Goal: Information Seeking & Learning: Learn about a topic

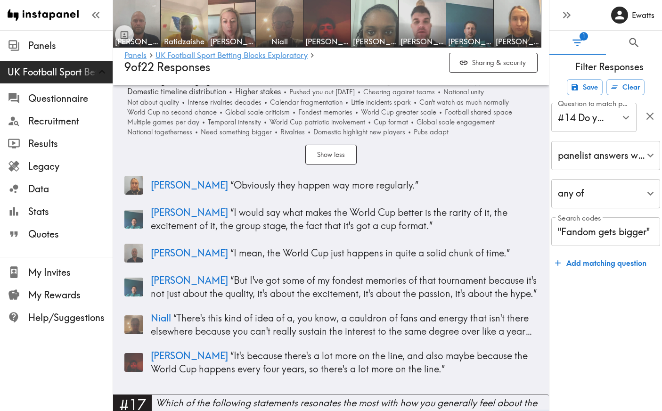
scroll to position [3579, 0]
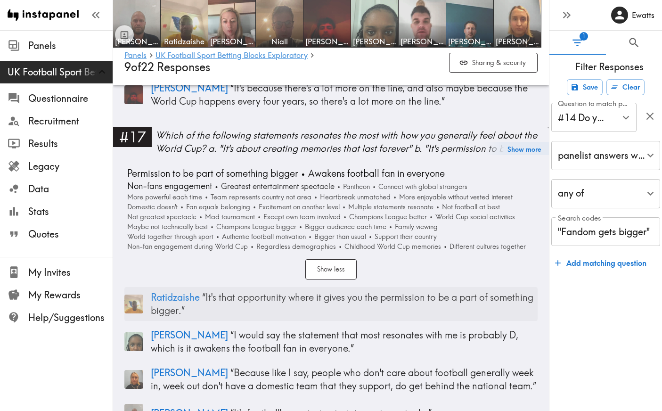
click at [139, 295] on img at bounding box center [133, 304] width 19 height 19
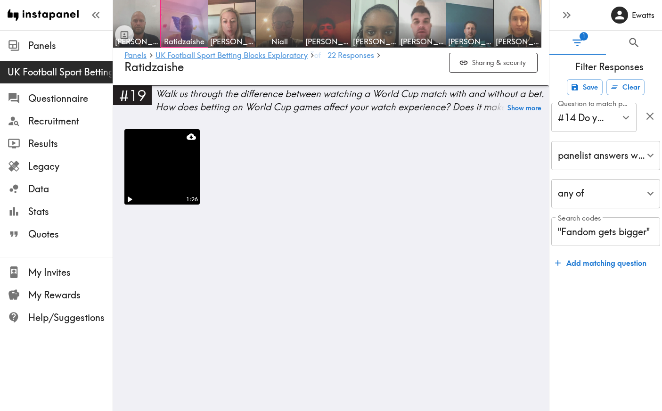
scroll to position [3023, 0]
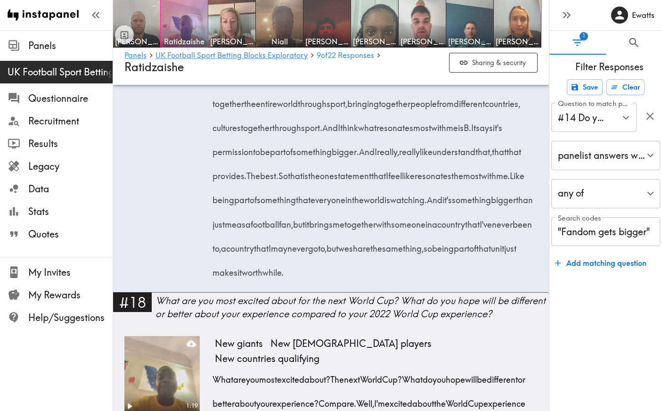
click at [129, 40] on icon "Pause" at bounding box center [130, 33] width 12 height 12
click at [129, 37] on icon "Play" at bounding box center [130, 34] width 5 height 7
click at [129, 40] on icon "Pause" at bounding box center [130, 33] width 12 height 12
click at [129, 37] on icon "Play" at bounding box center [130, 34] width 5 height 7
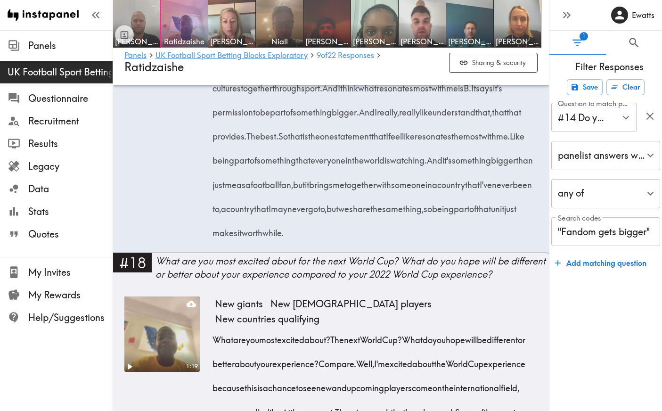
scroll to position [3065, 0]
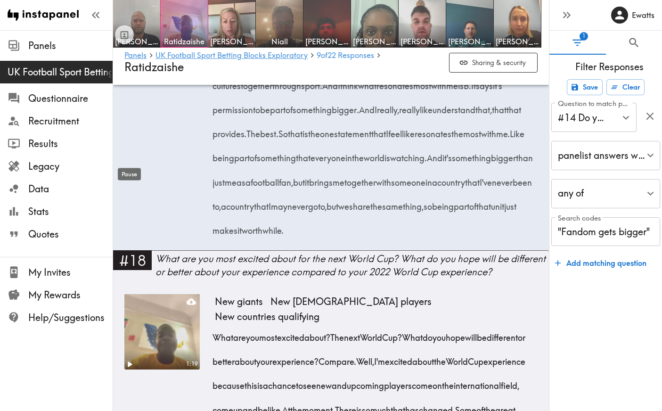
click at [129, 162] on div "Pause" at bounding box center [129, 172] width 25 height 20
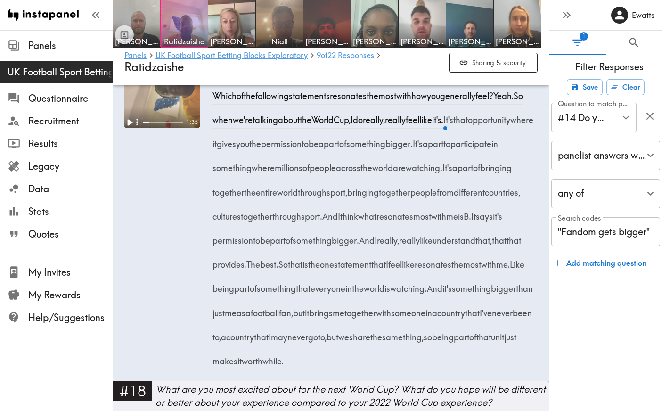
scroll to position [2926, 0]
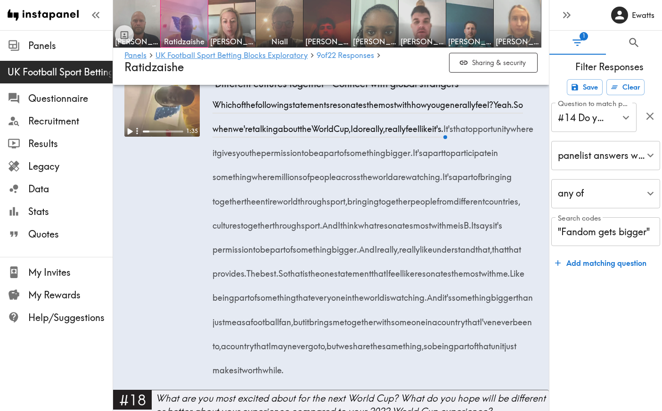
click at [520, 25] on img at bounding box center [517, 23] width 49 height 49
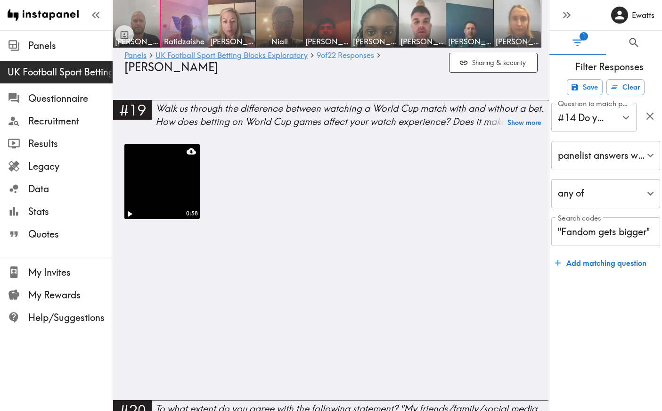
scroll to position [2435, 0]
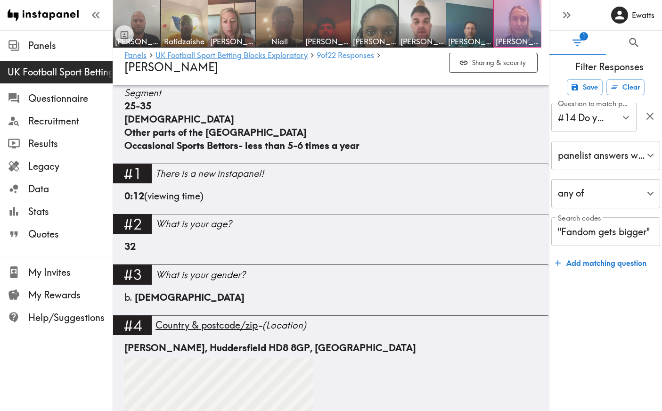
scroll to position [431, 0]
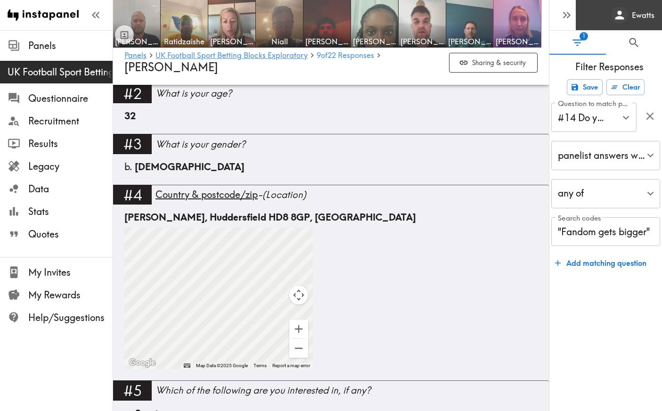
click at [579, 14] on link "Ewatts" at bounding box center [619, 15] width 86 height 30
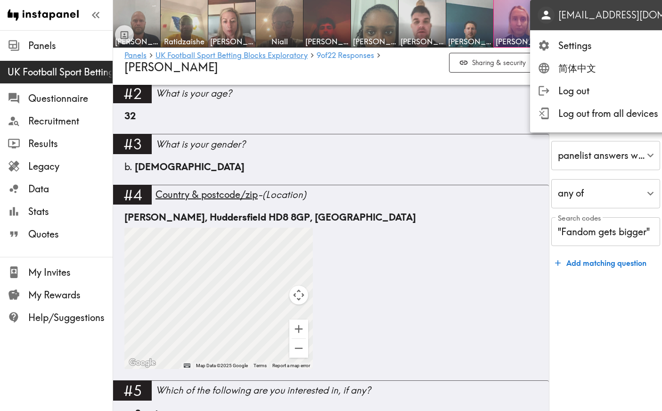
click at [565, 16] on p "ewatts@anomaly.com" at bounding box center [639, 14] width 161 height 13
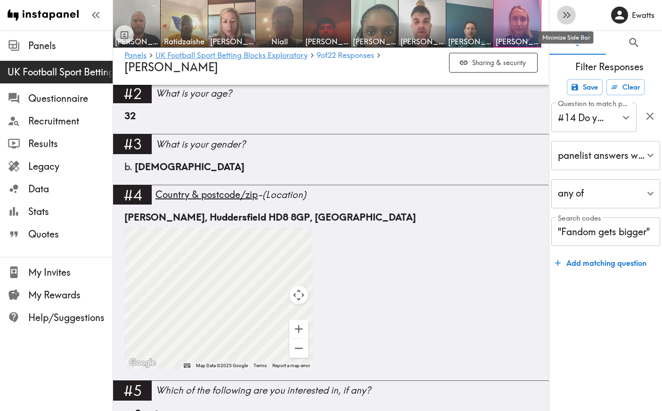
click at [564, 16] on icon "button" at bounding box center [565, 15] width 4 height 7
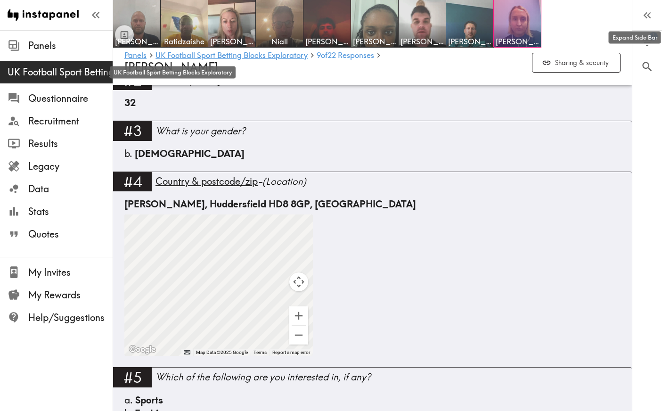
click at [58, 67] on span "UK Football Sport Betting Blocks Exploratory" at bounding box center [60, 72] width 105 height 13
click at [367, 58] on span "22 Responses" at bounding box center [351, 55] width 47 height 8
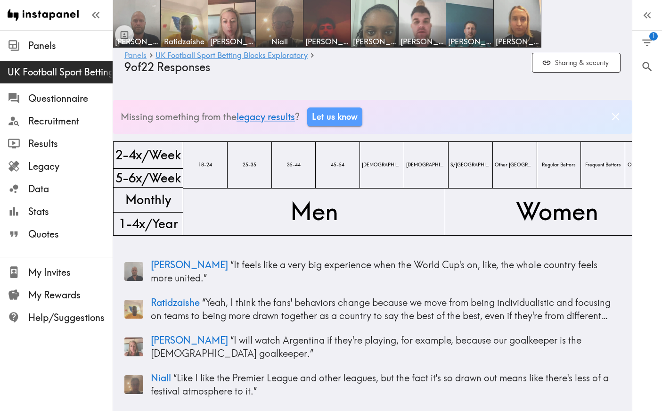
click at [137, 55] on link "Panels" at bounding box center [135, 55] width 22 height 9
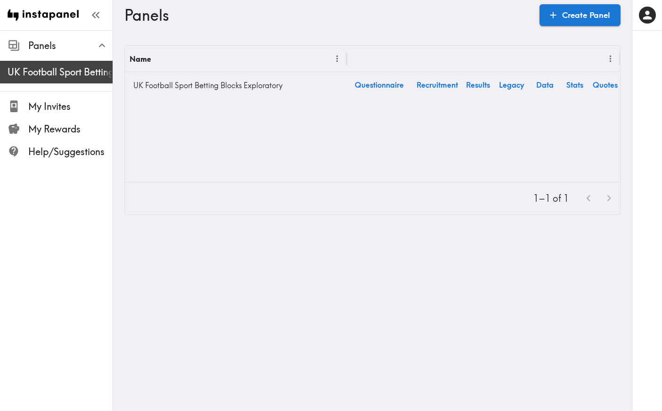
click at [64, 78] on span "UK Football Sport Betting Blocks Exploratory" at bounding box center [60, 72] width 105 height 13
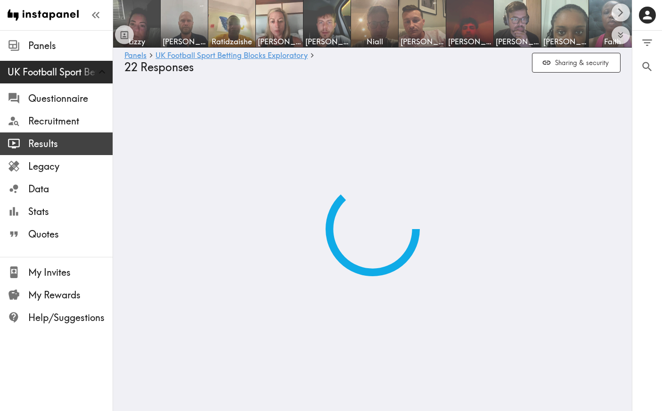
click at [51, 142] on span "Results" at bounding box center [70, 143] width 84 height 13
click at [625, 10] on icon "Scroll right" at bounding box center [621, 12] width 11 height 11
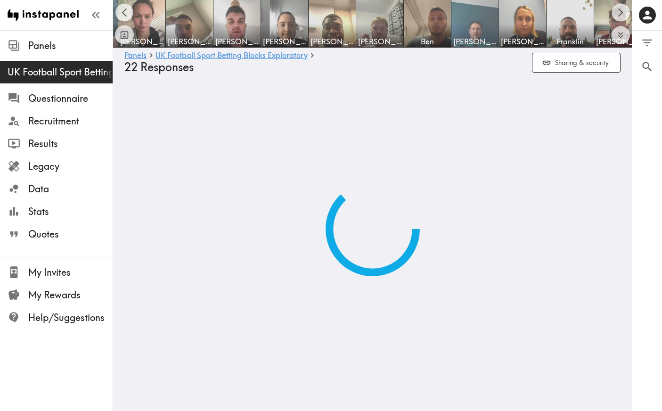
scroll to position [0, 519]
click at [562, 29] on img at bounding box center [569, 23] width 49 height 49
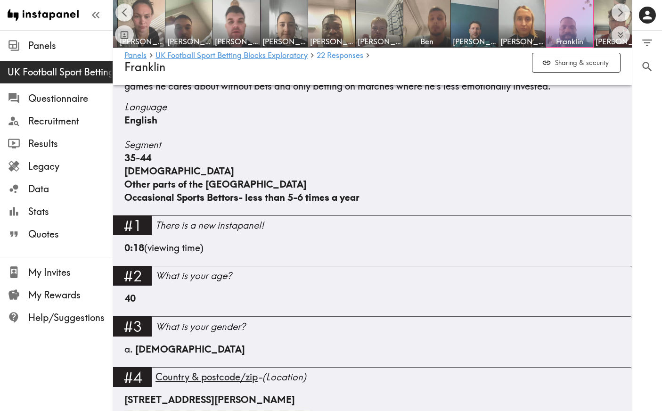
scroll to position [220, 0]
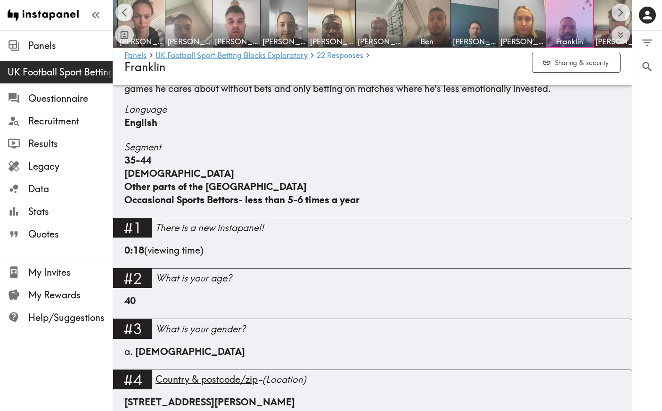
click at [193, 31] on img at bounding box center [189, 23] width 49 height 49
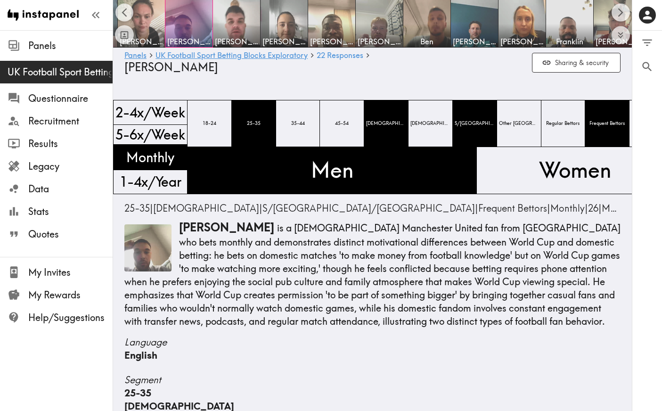
click at [150, 247] on img at bounding box center [147, 247] width 47 height 47
click at [155, 243] on img at bounding box center [147, 247] width 47 height 47
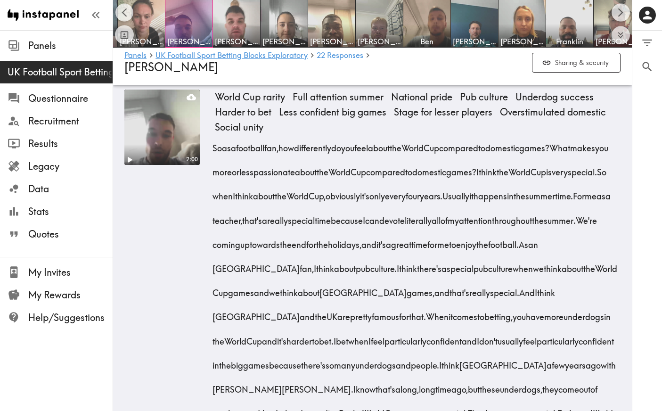
scroll to position [1280, 0]
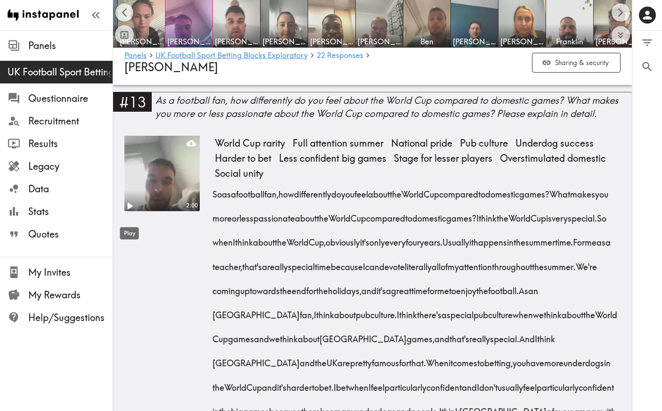
click at [131, 209] on icon "Play" at bounding box center [130, 206] width 5 height 7
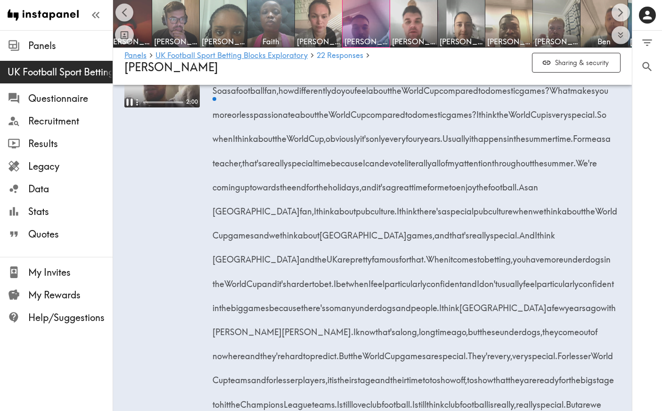
scroll to position [0, 336]
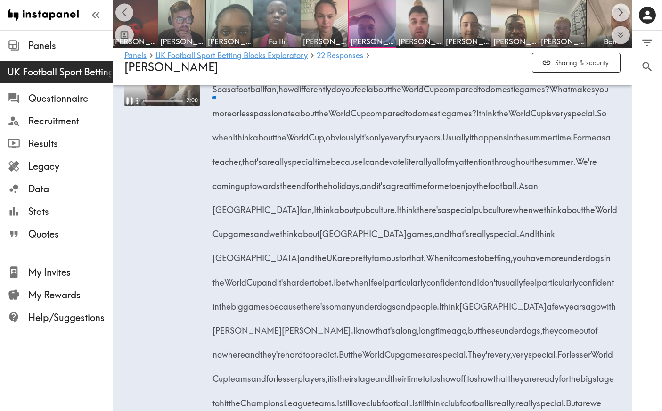
drag, startPoint x: 185, startPoint y: 235, endPoint x: 191, endPoint y: 311, distance: 76.6
click at [191, 311] on div "2:00" at bounding box center [161, 263] width 75 height 464
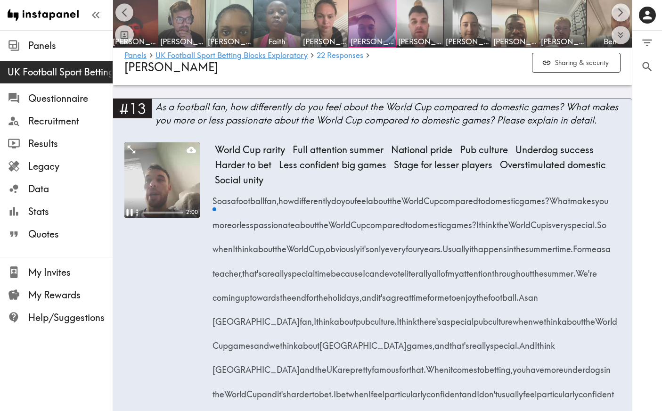
scroll to position [1251, 0]
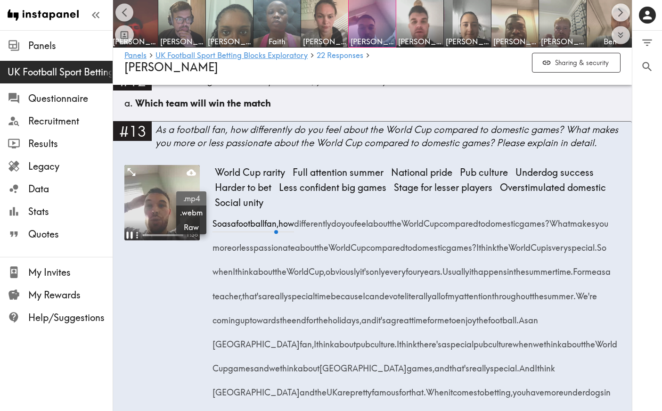
click at [194, 200] on span ".mp4" at bounding box center [191, 198] width 23 height 10
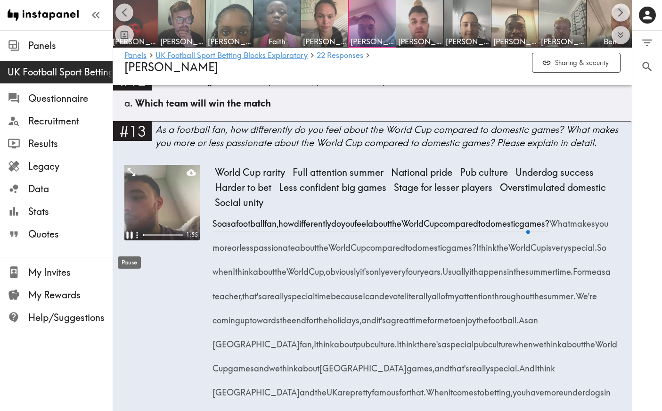
click at [128, 241] on icon "Pause" at bounding box center [130, 235] width 12 height 12
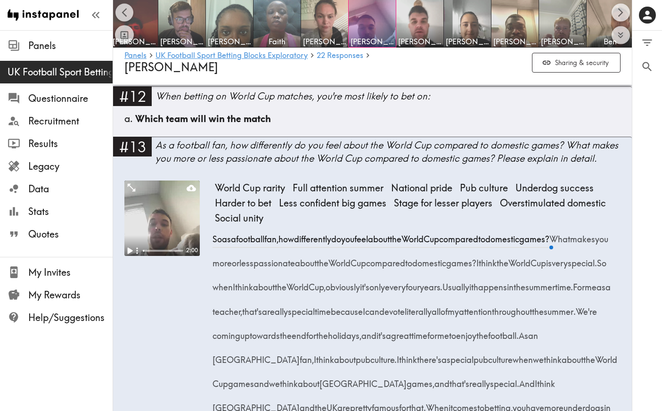
scroll to position [1223, 0]
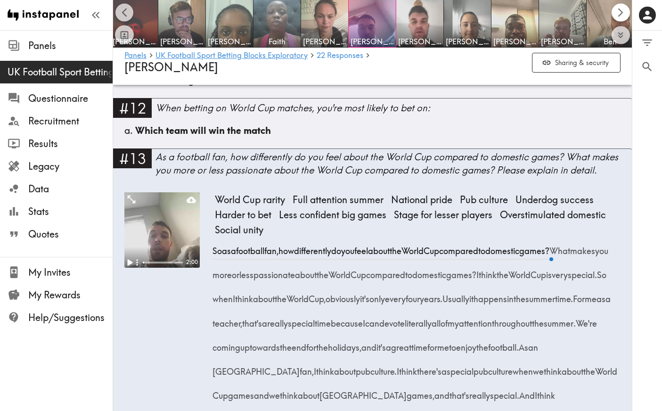
click at [619, 9] on icon "Scroll right" at bounding box center [620, 12] width 5 height 9
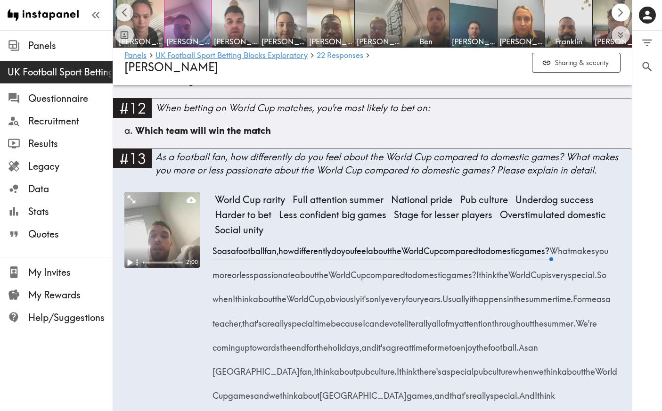
scroll to position [0, 528]
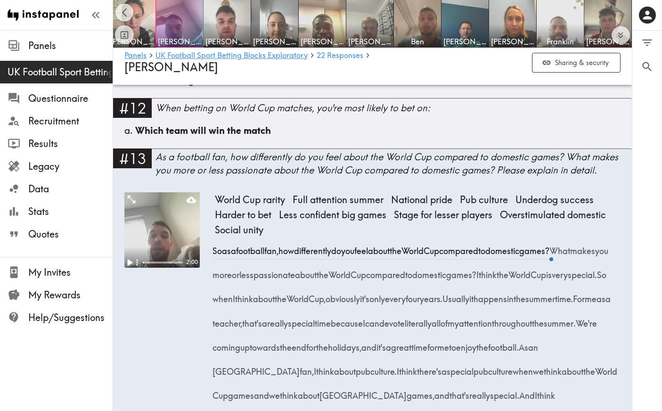
click at [559, 33] on img at bounding box center [560, 23] width 49 height 49
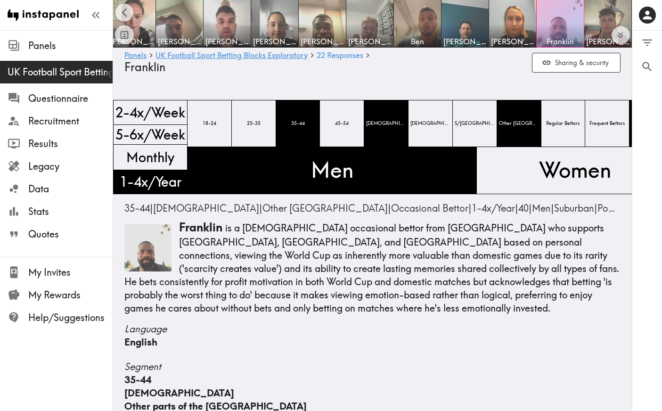
click at [557, 17] on div at bounding box center [560, 23] width 47 height 47
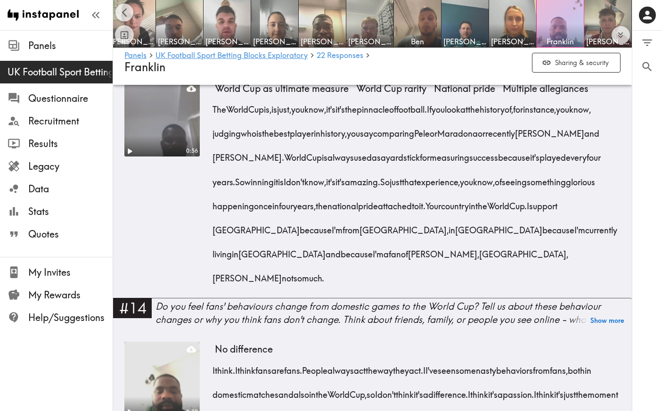
scroll to position [1437, 0]
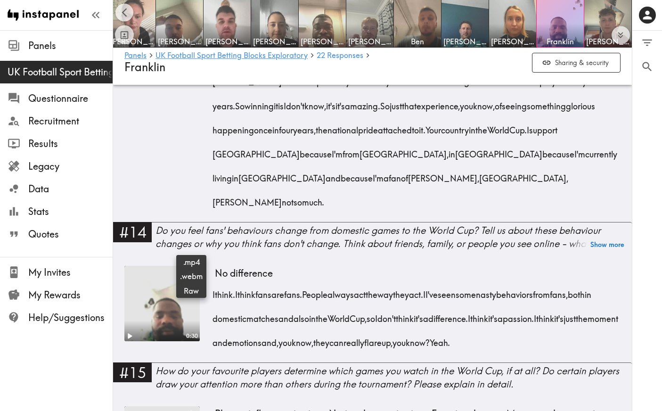
click at [193, 271] on icon at bounding box center [191, 274] width 9 height 6
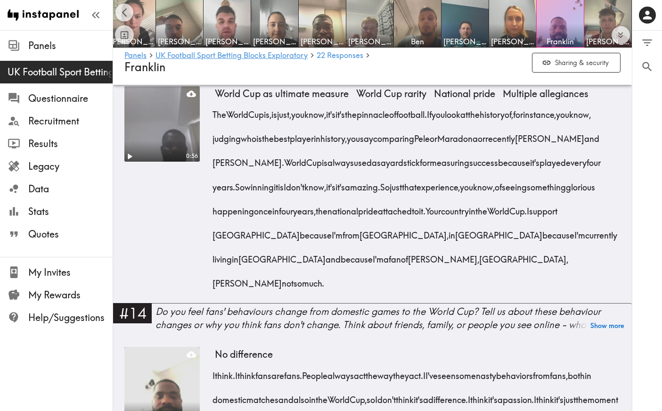
scroll to position [1317, 0]
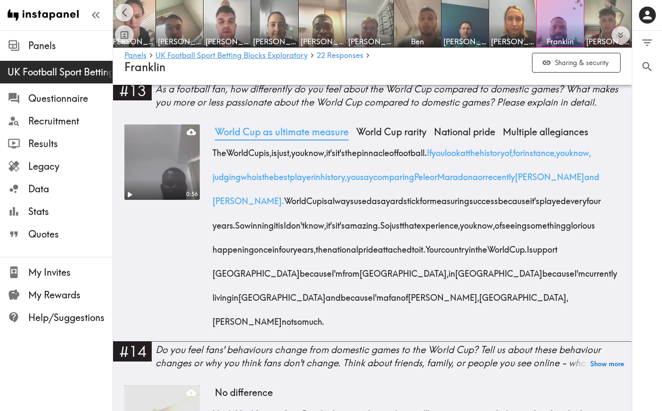
click at [236, 129] on span "World Cup as ultimate measure" at bounding box center [281, 131] width 141 height 15
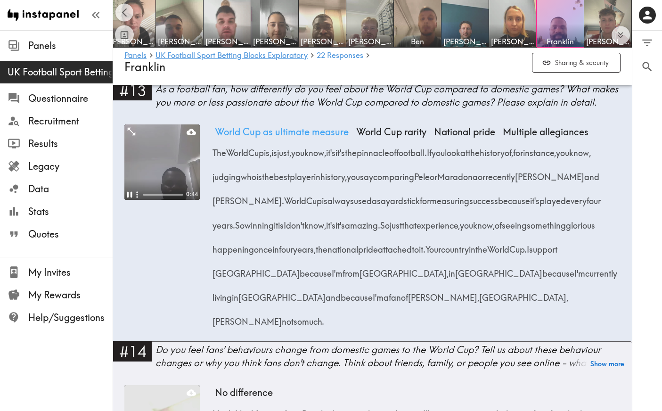
scroll to position [1309, 0]
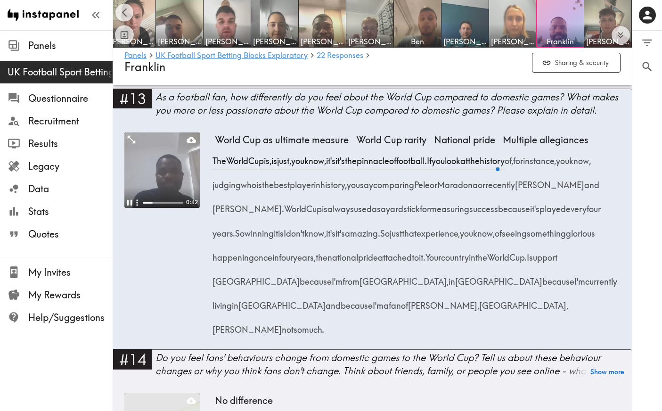
click at [512, 24] on img at bounding box center [512, 23] width 49 height 49
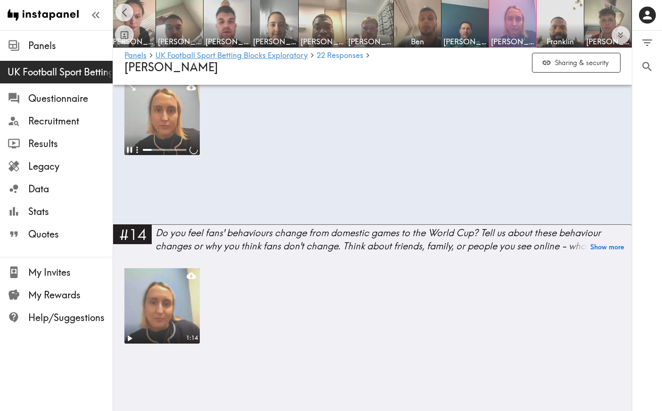
scroll to position [1134, 0]
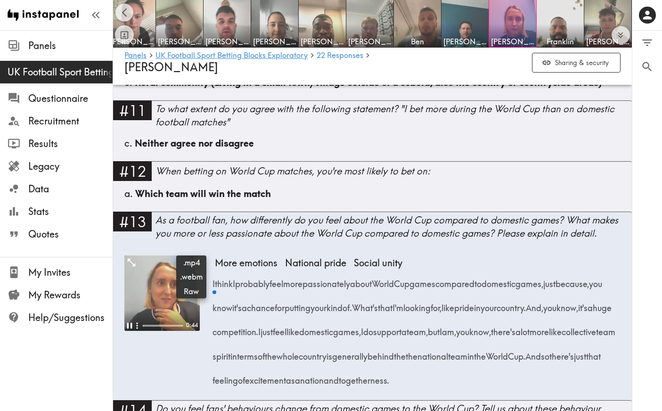
click at [188, 260] on icon at bounding box center [191, 263] width 9 height 6
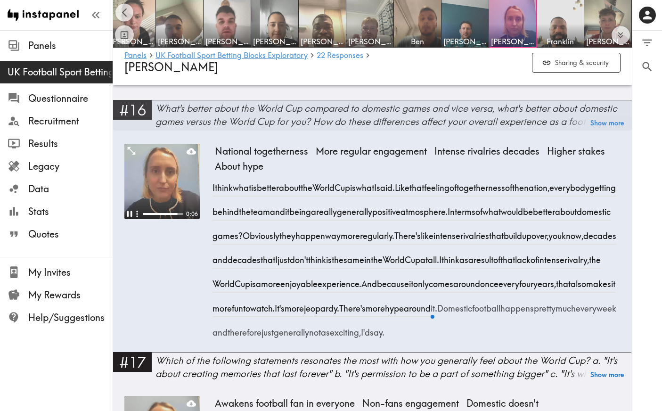
scroll to position [1827, 0]
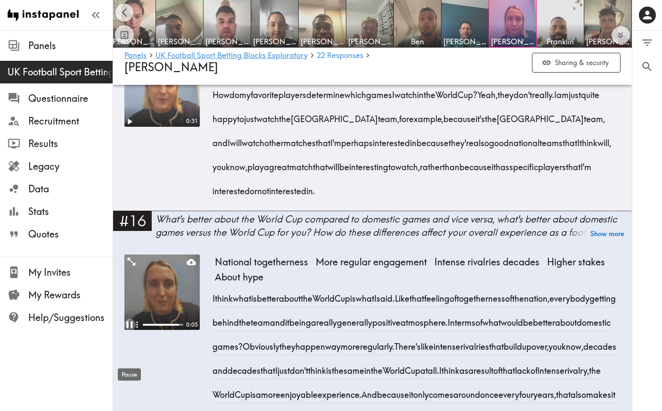
click at [130, 331] on icon "Pause" at bounding box center [130, 325] width 12 height 12
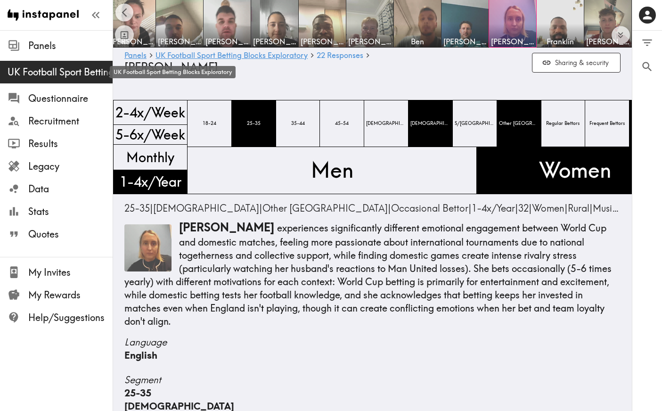
click at [66, 78] on span "UK Football Sport Betting Blocks Exploratory" at bounding box center [60, 72] width 105 height 13
click at [68, 74] on span "UK Football Sport Betting Blocks Exploratory" at bounding box center [60, 72] width 105 height 13
